Goal: Task Accomplishment & Management: Complete application form

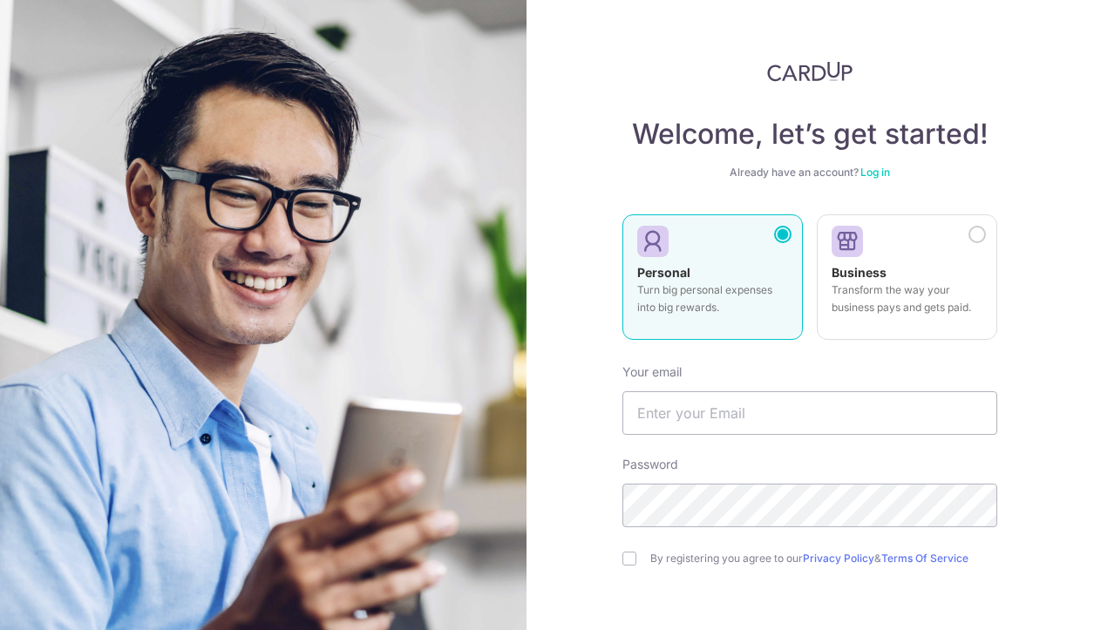
click at [614, 391] on div "Welcome, let’s get started! Already have an account? Log in Personal Turn big p…" at bounding box center [811, 315] width 568 height 630
click at [680, 414] on input "text" at bounding box center [809, 413] width 375 height 44
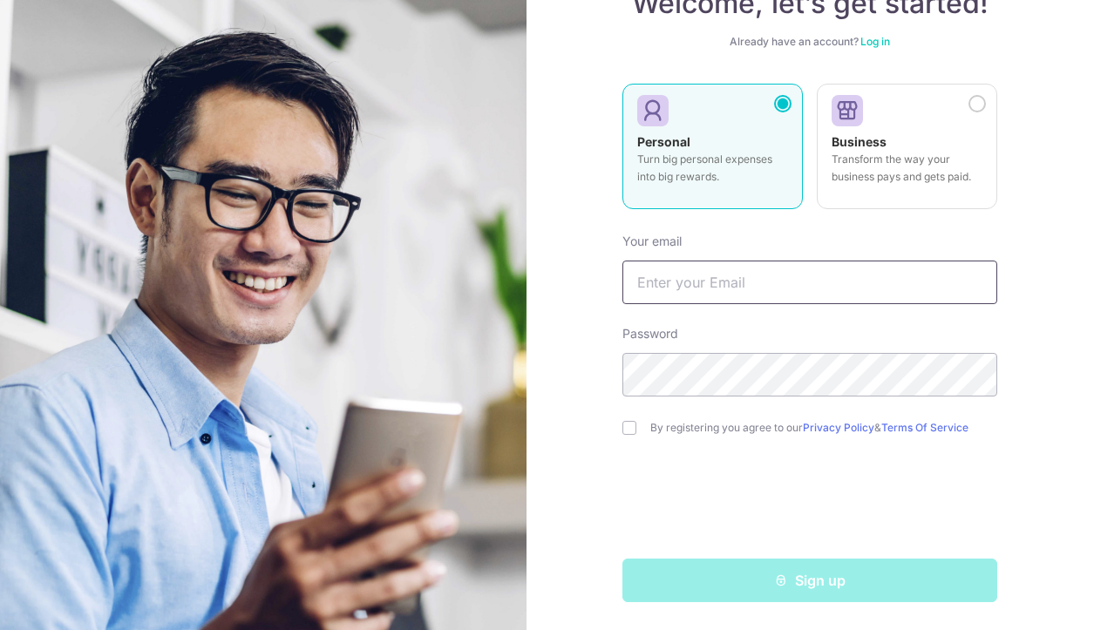
click at [783, 299] on input "text" at bounding box center [809, 283] width 375 height 44
paste input "[EMAIL_ADDRESS][DOMAIN_NAME]"
type input "[EMAIL_ADDRESS][DOMAIN_NAME]"
click at [622, 433] on input "checkbox" at bounding box center [629, 428] width 14 height 14
checkbox input "true"
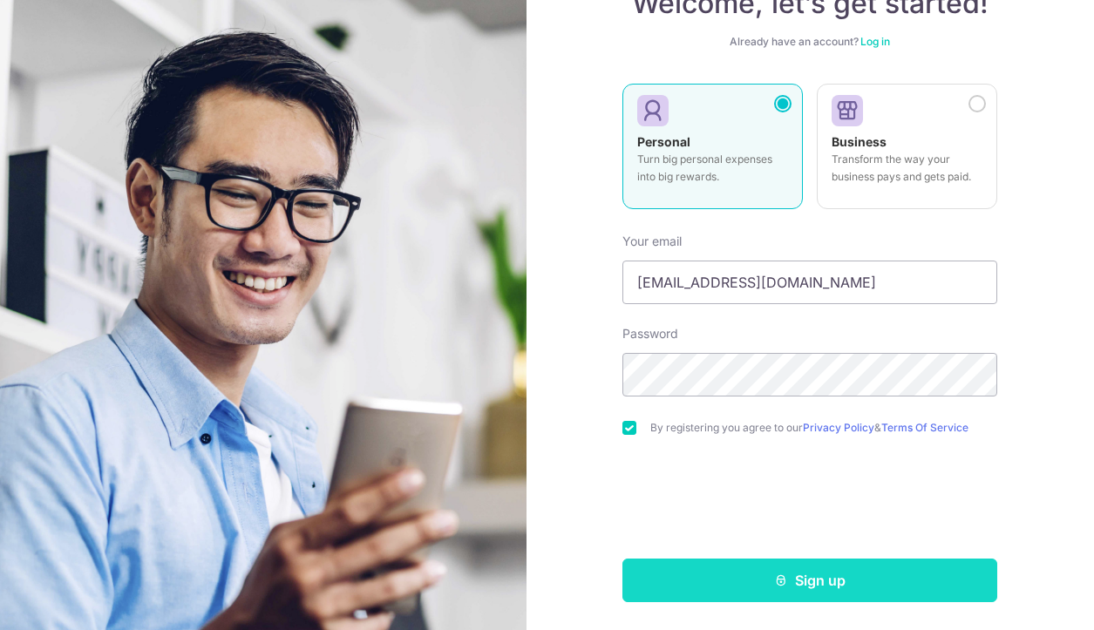
click at [701, 574] on button "Sign up" at bounding box center [809, 581] width 375 height 44
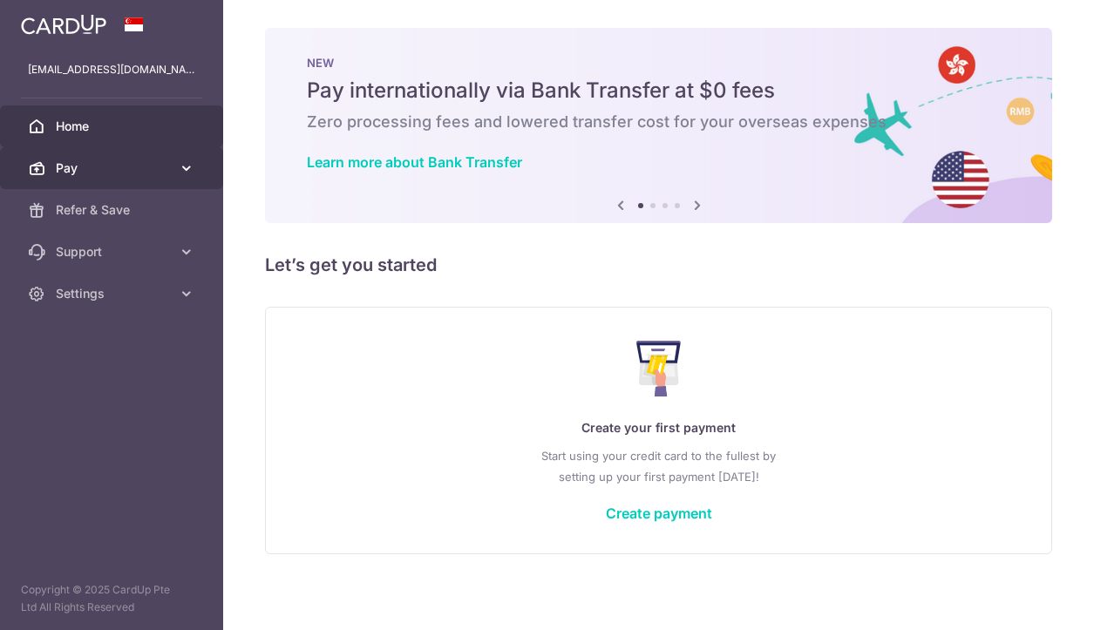
click at [187, 173] on icon at bounding box center [186, 168] width 17 height 17
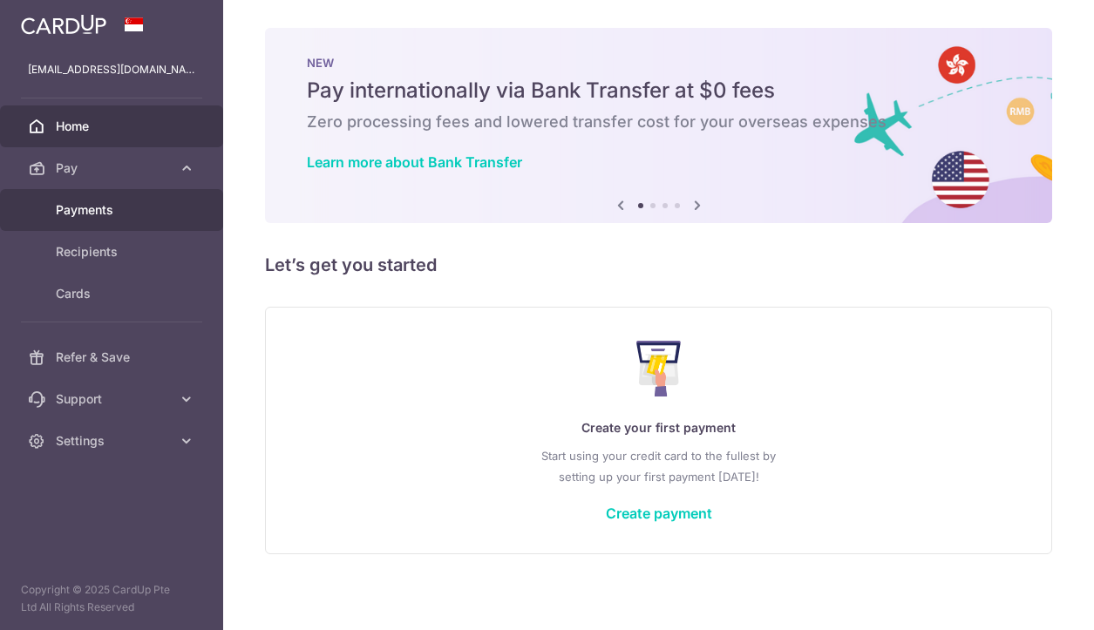
click at [163, 207] on span "Payments" at bounding box center [113, 209] width 115 height 17
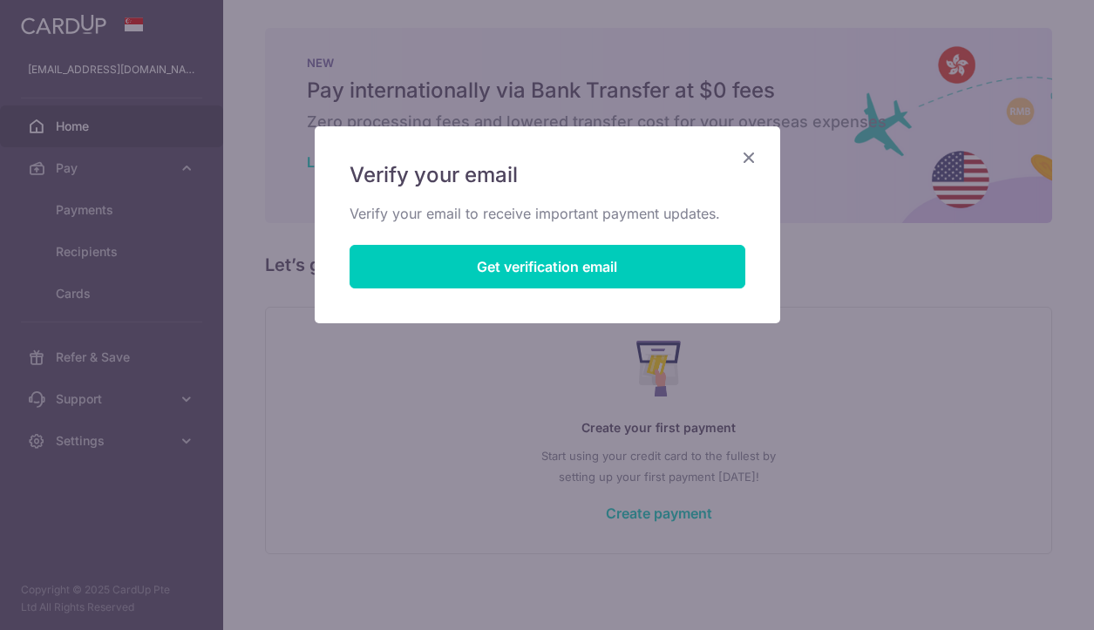
click at [747, 158] on icon "Close" at bounding box center [748, 157] width 21 height 22
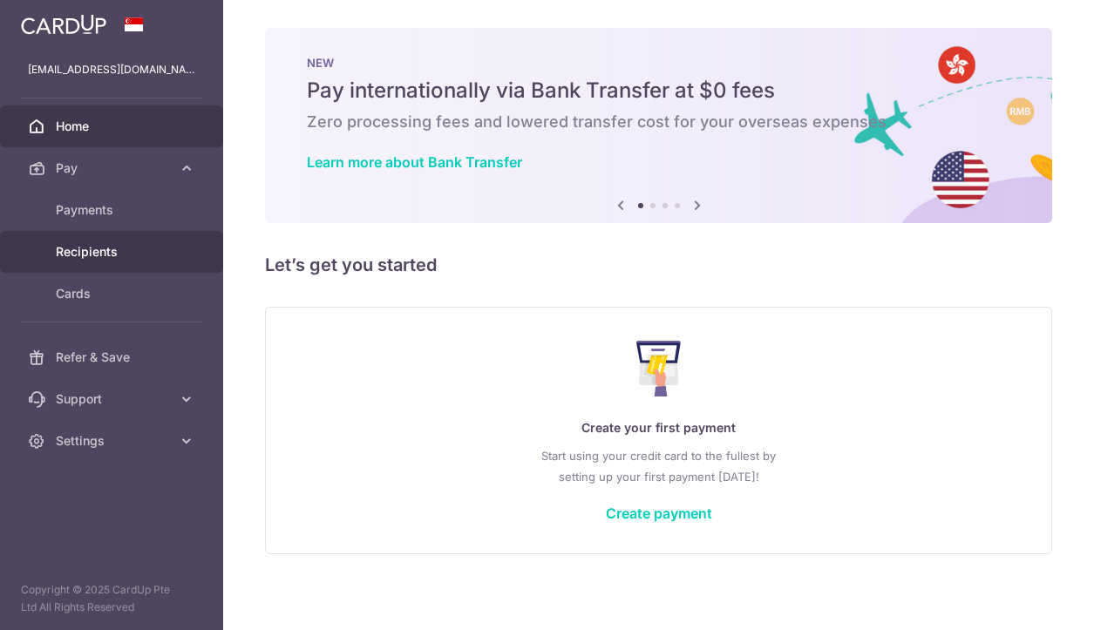
click at [131, 252] on span "Recipients" at bounding box center [113, 251] width 115 height 17
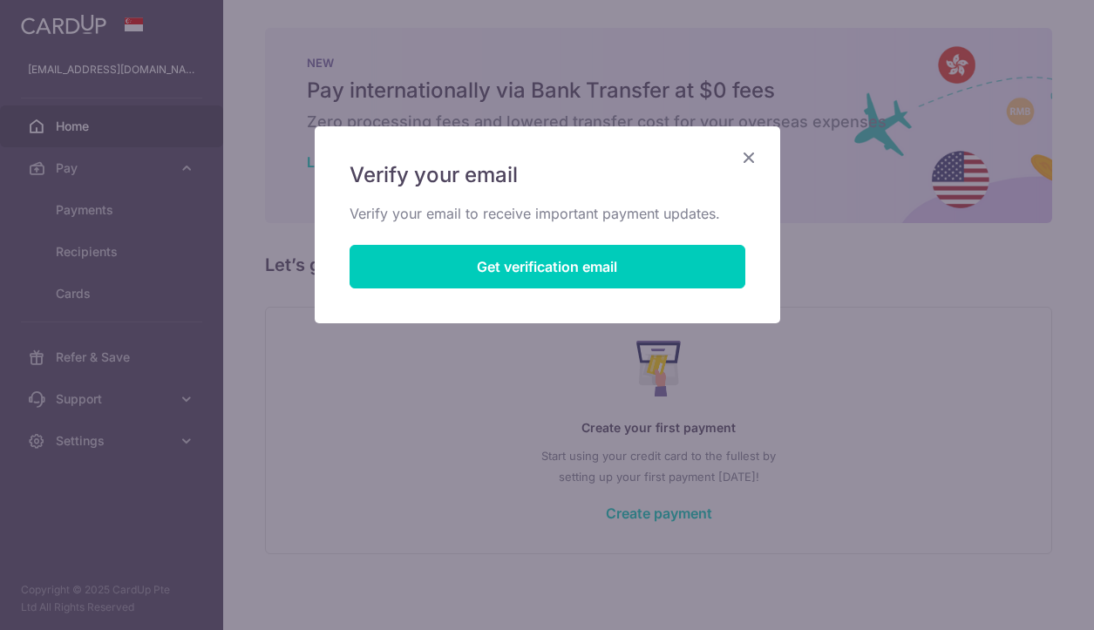
click at [373, 362] on div "Verify your email Verify your email to receive important payment updates. Get v…" at bounding box center [547, 315] width 1094 height 630
click at [755, 157] on icon "Close" at bounding box center [748, 157] width 21 height 22
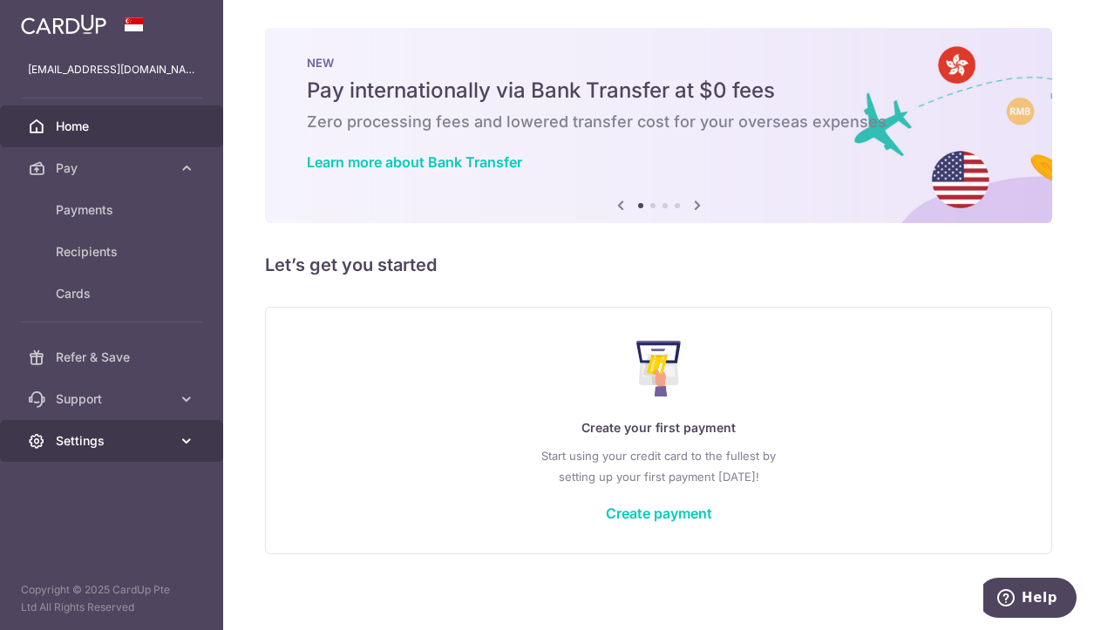
click at [179, 444] on icon at bounding box center [186, 440] width 17 height 17
click at [643, 512] on link "Create payment" at bounding box center [659, 513] width 106 height 17
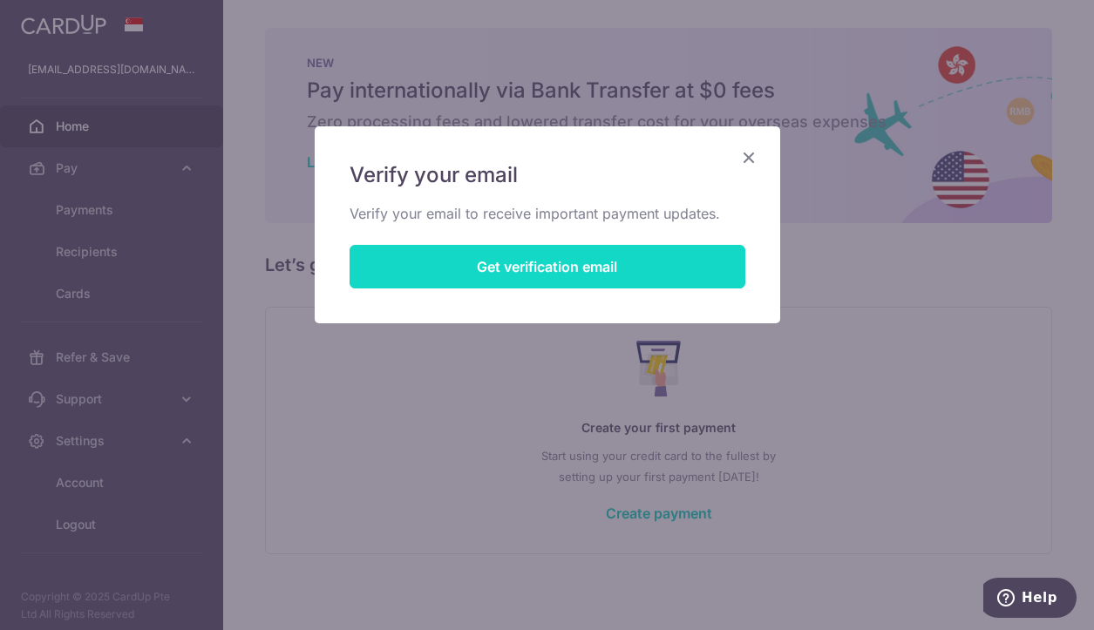
click at [534, 260] on button "Get verification email" at bounding box center [548, 267] width 396 height 44
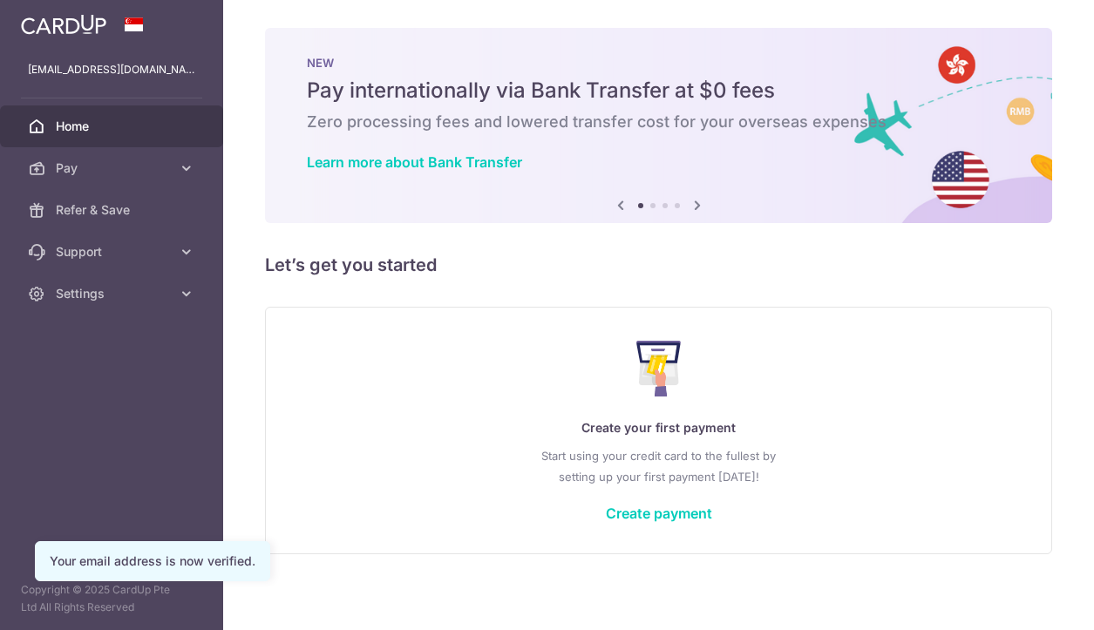
click at [173, 168] on link "Pay" at bounding box center [111, 168] width 223 height 42
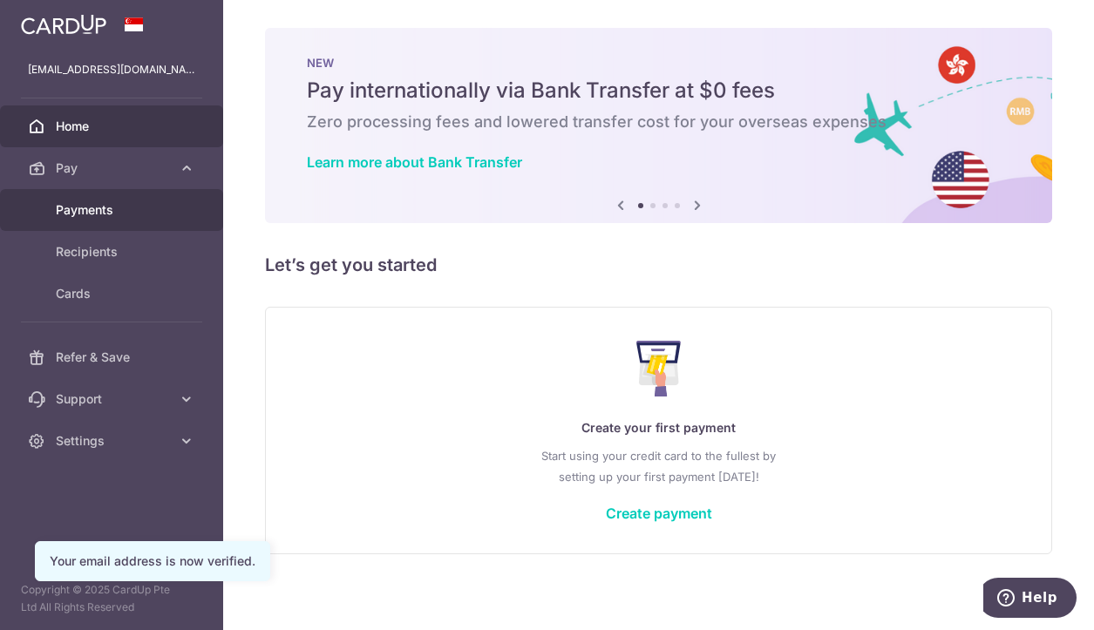
click at [160, 221] on link "Payments" at bounding box center [111, 210] width 223 height 42
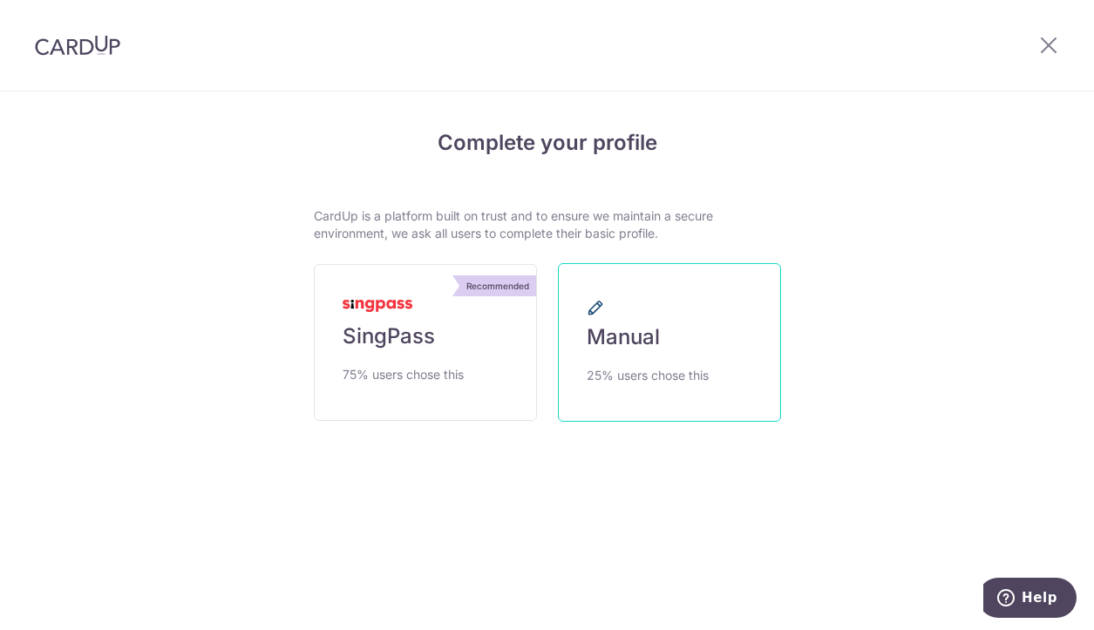
click at [588, 320] on link "Manual 25% users chose this" at bounding box center [669, 342] width 223 height 159
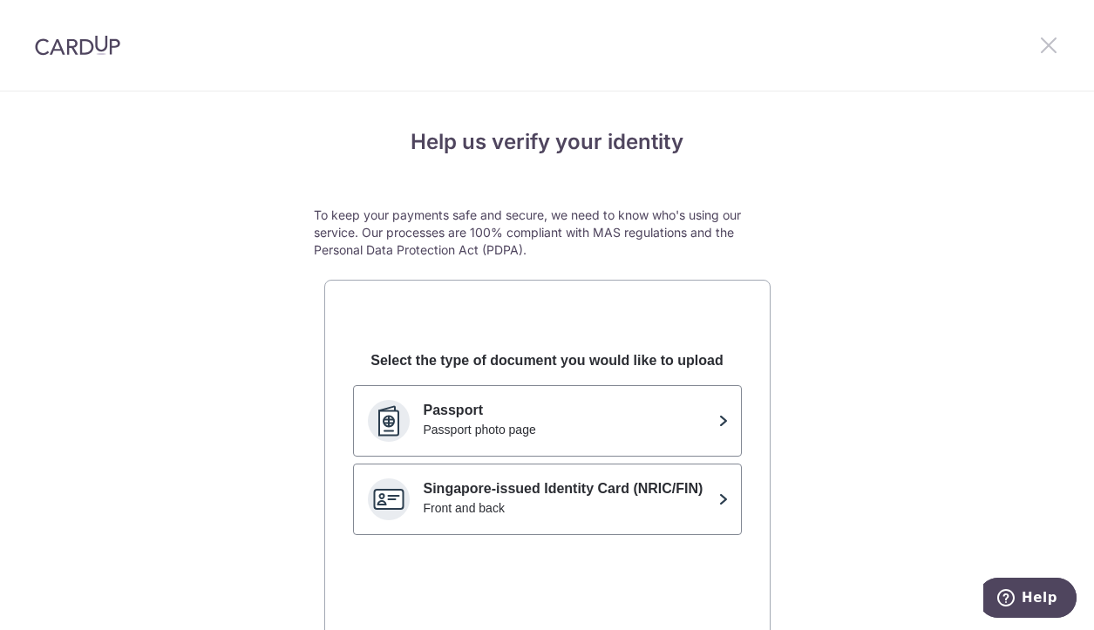
click at [1050, 44] on icon at bounding box center [1048, 45] width 21 height 22
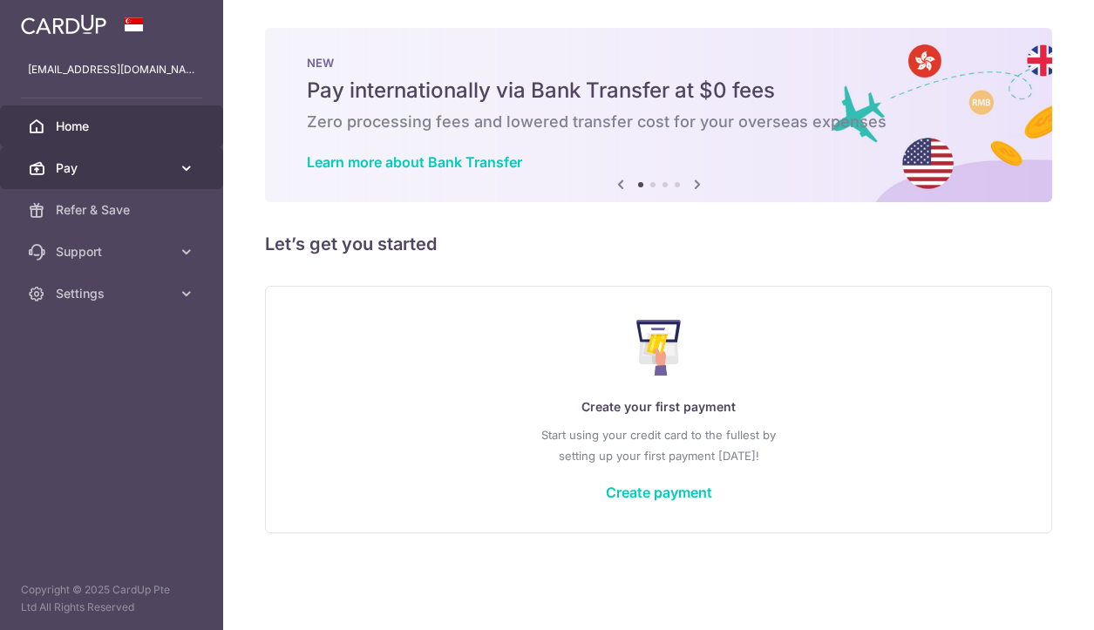
click at [203, 170] on link "Pay" at bounding box center [111, 168] width 223 height 42
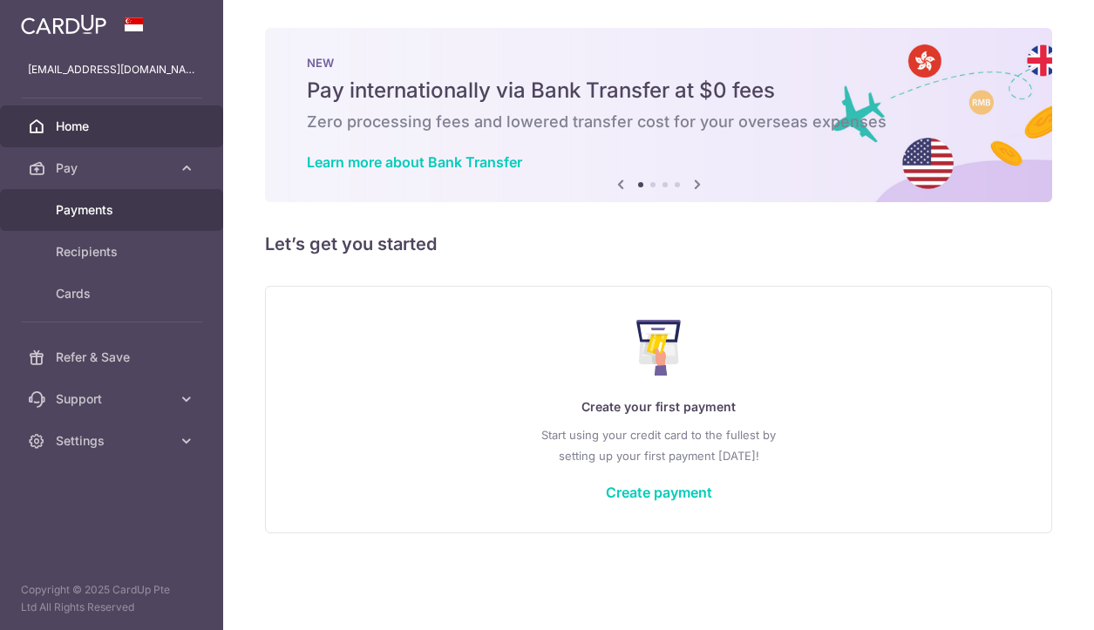
click at [144, 214] on span "Payments" at bounding box center [113, 209] width 115 height 17
